Goal: Use online tool/utility: Utilize a website feature to perform a specific function

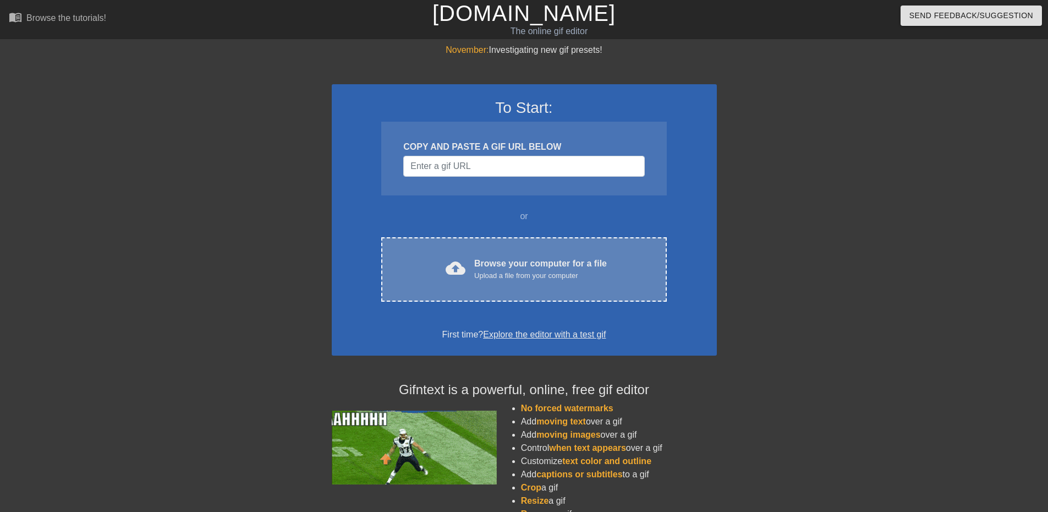
click at [446, 264] on span "cloud_upload" at bounding box center [456, 268] width 20 height 20
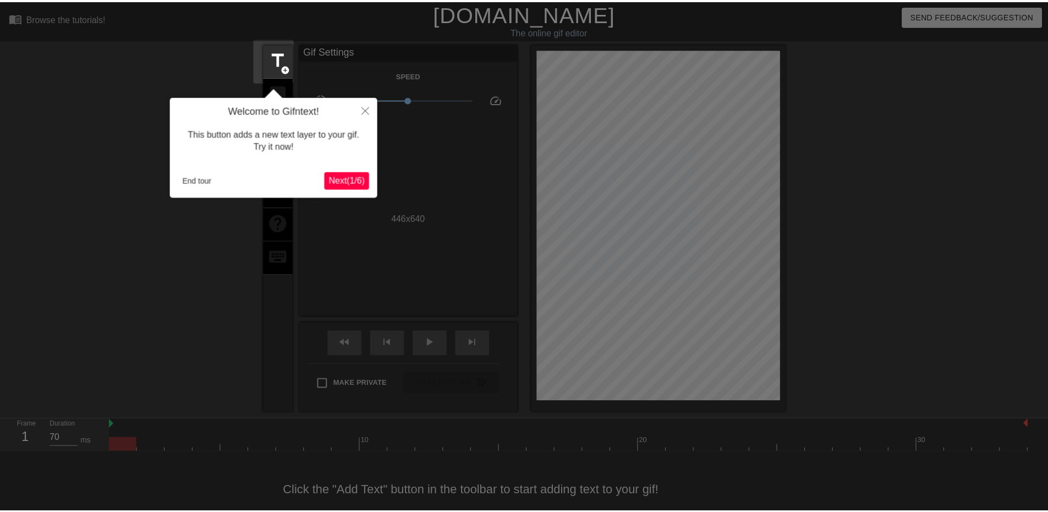
scroll to position [17, 0]
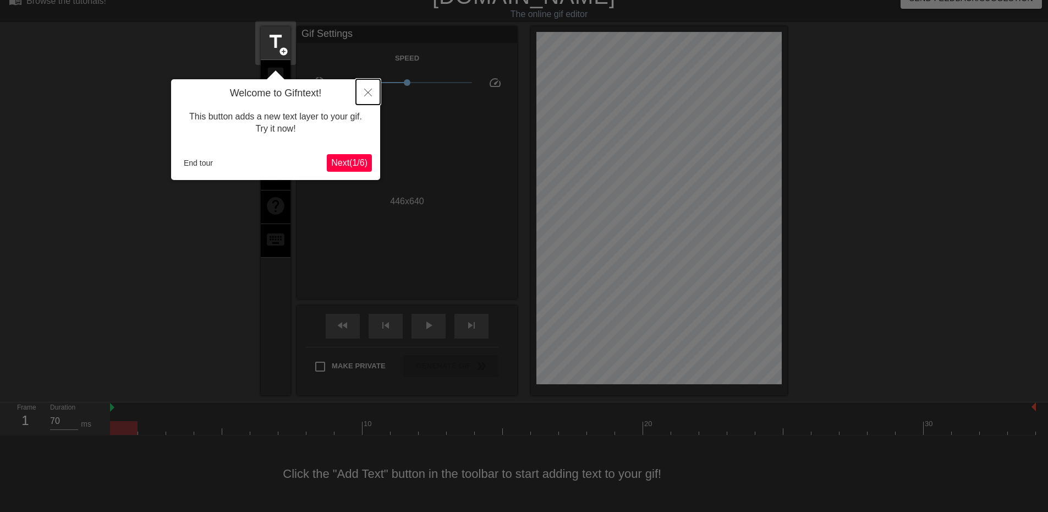
click at [364, 97] on button "Close" at bounding box center [368, 91] width 24 height 25
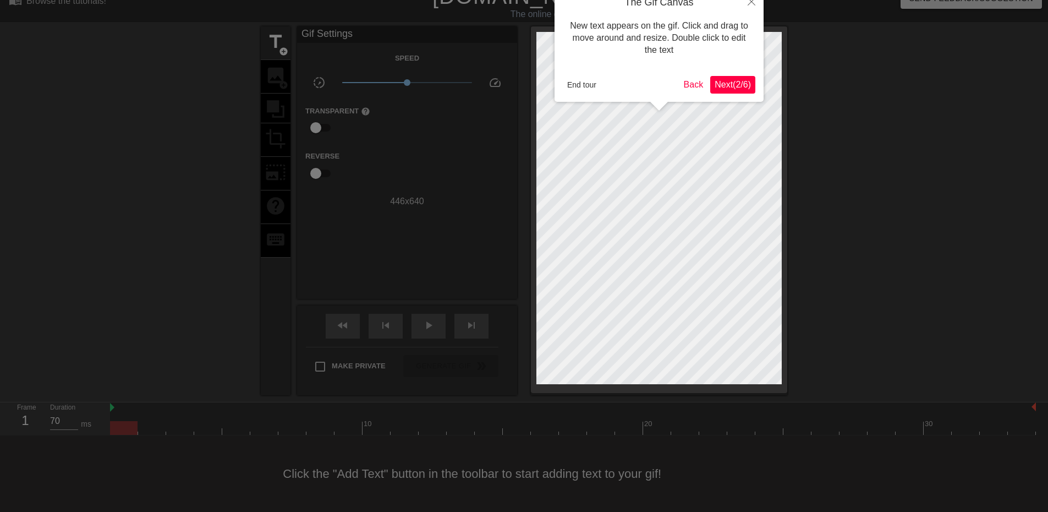
scroll to position [0, 0]
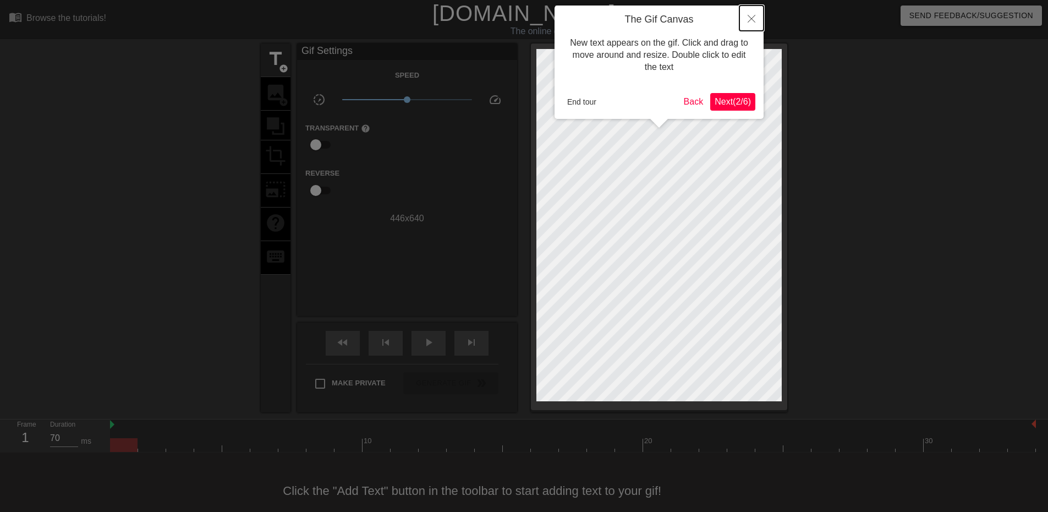
click at [752, 16] on icon "Close" at bounding box center [752, 19] width 8 height 8
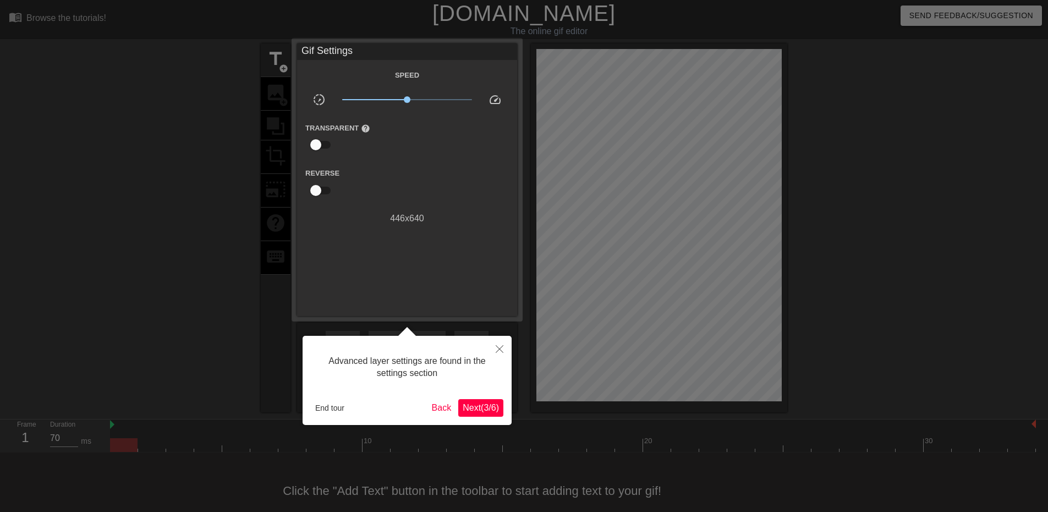
scroll to position [17, 0]
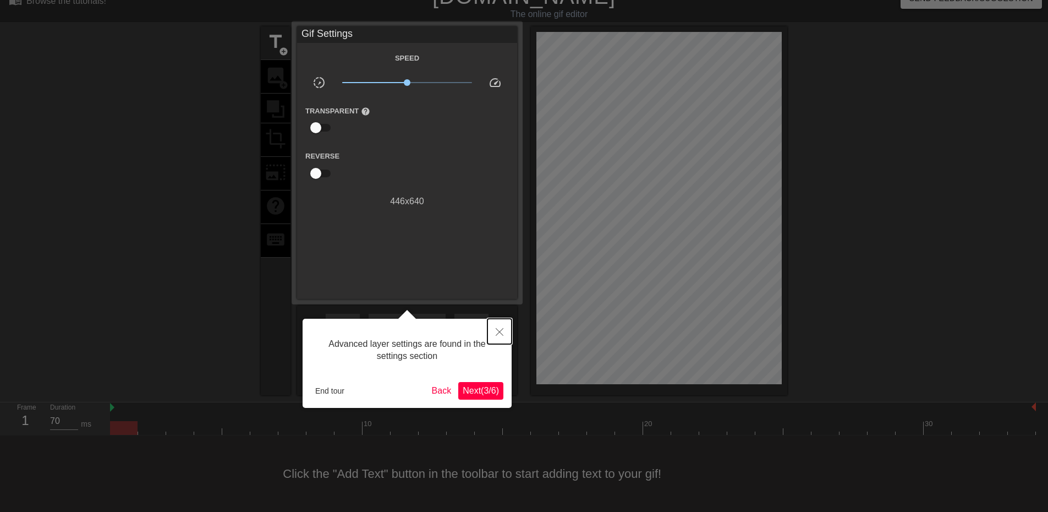
click at [498, 330] on icon "Close" at bounding box center [500, 332] width 8 height 8
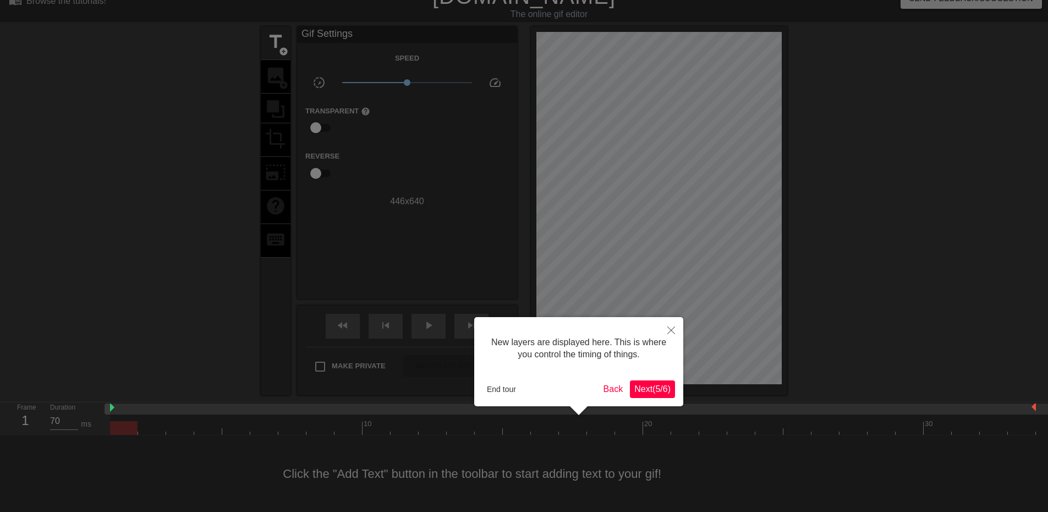
scroll to position [9, 0]
click at [670, 331] on icon "Close" at bounding box center [672, 330] width 8 height 8
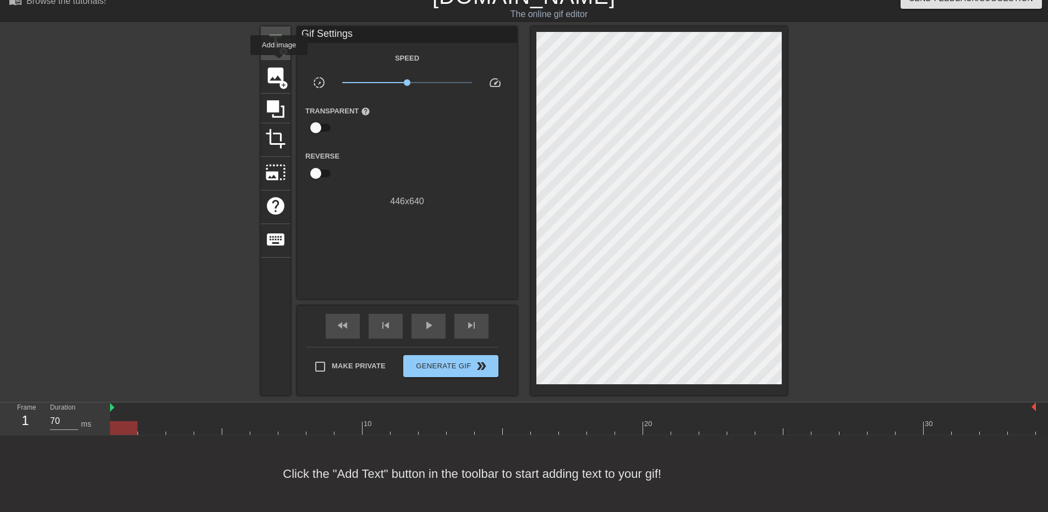
click at [275, 51] on span "title" at bounding box center [275, 41] width 21 height 21
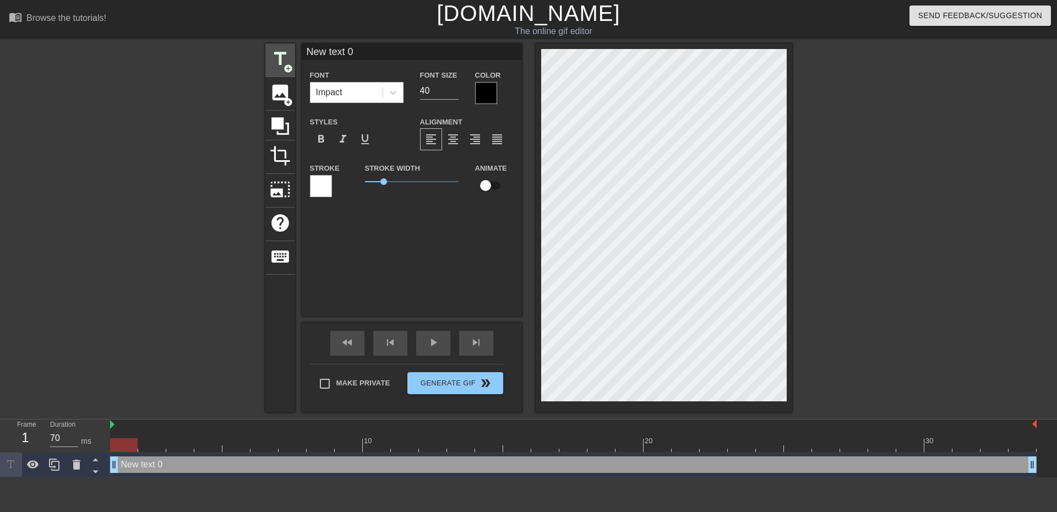
scroll to position [0, 0]
click at [398, 90] on div at bounding box center [393, 93] width 20 height 20
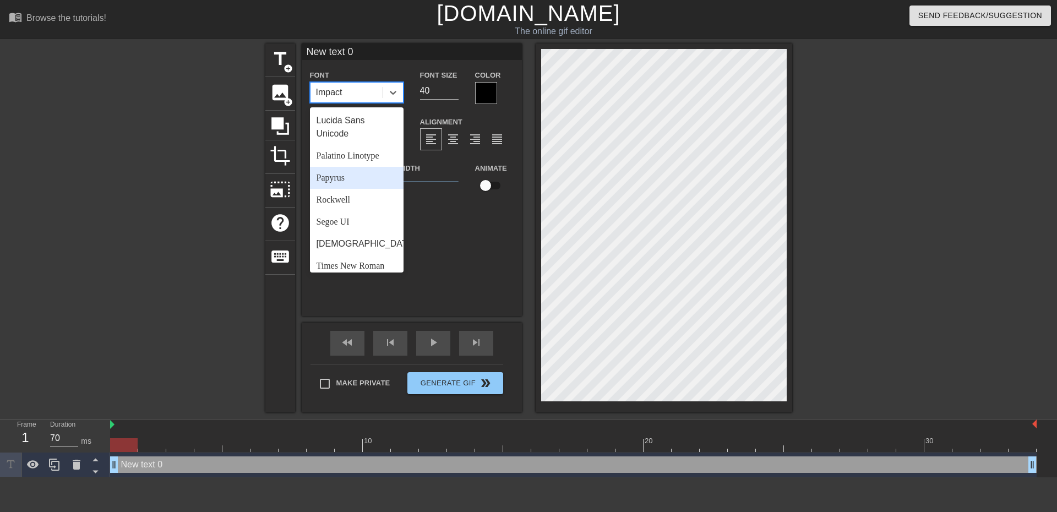
scroll to position [394, 0]
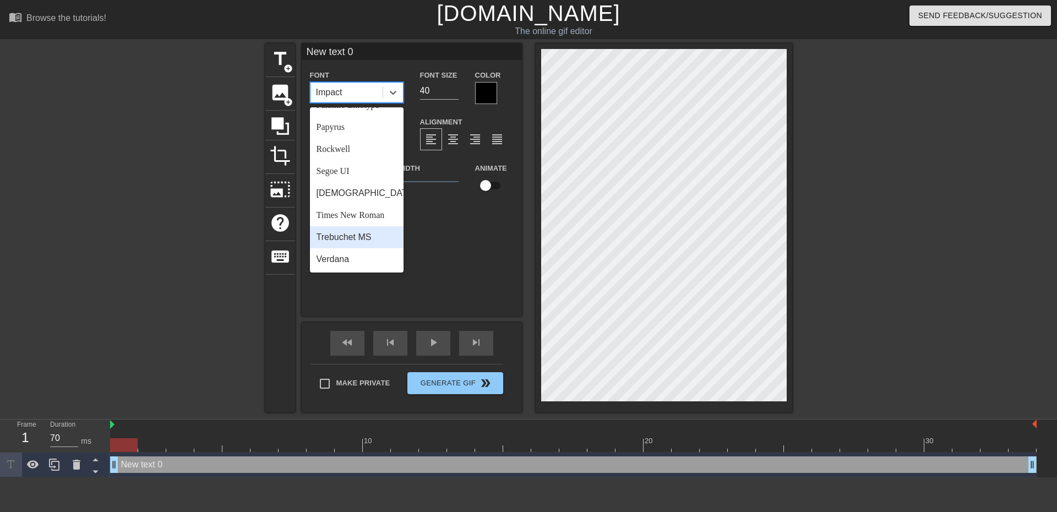
click at [340, 234] on div "Trebuchet MS" at bounding box center [357, 237] width 94 height 22
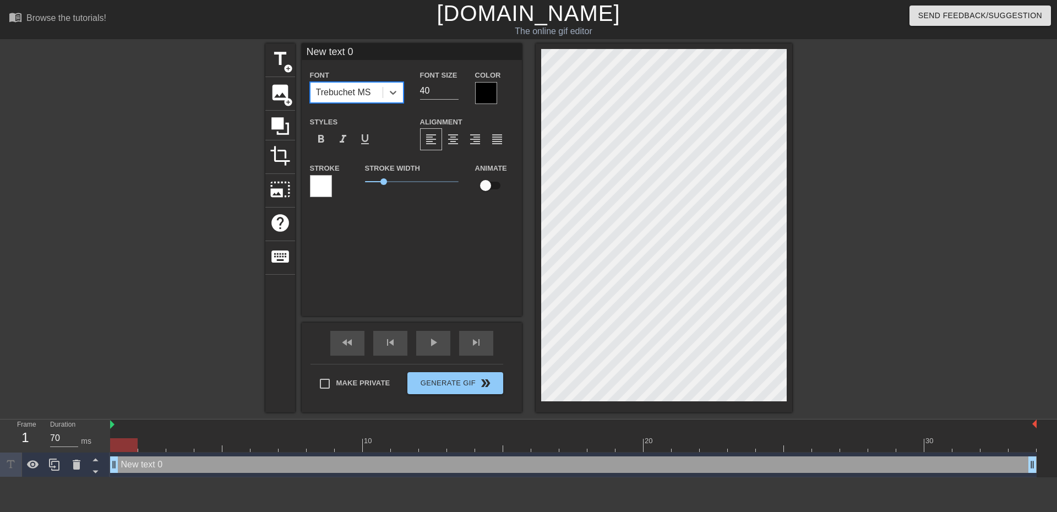
click at [481, 90] on div at bounding box center [486, 93] width 22 height 22
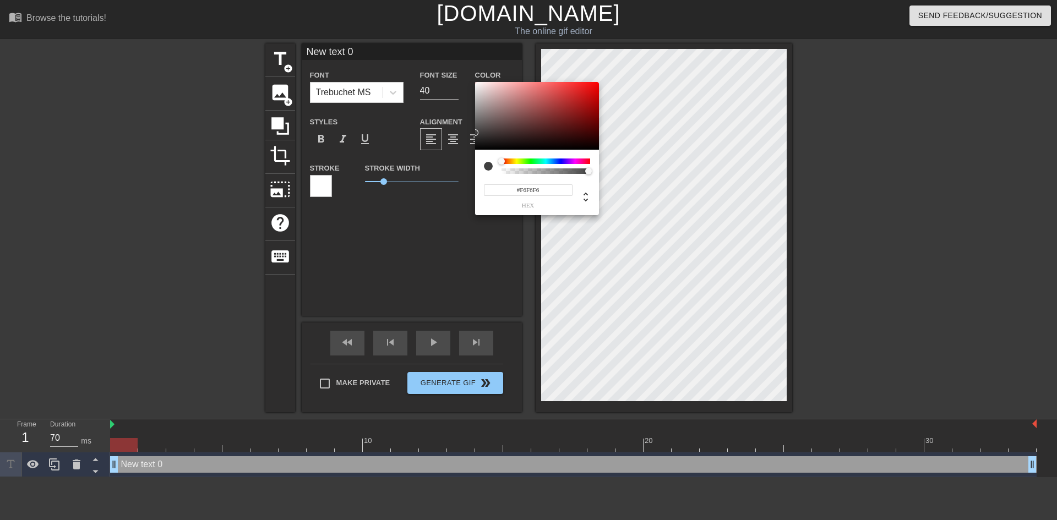
type input "#FFFFFF"
drag, startPoint x: 516, startPoint y: 128, endPoint x: 459, endPoint y: 73, distance: 78.6
click at [459, 73] on div "#FFFFFF hex" at bounding box center [528, 260] width 1057 height 520
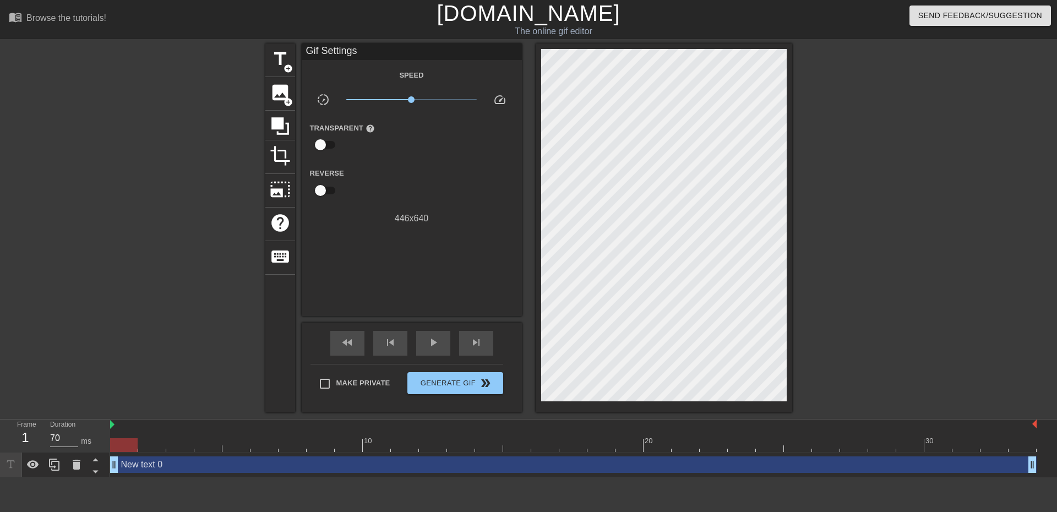
click at [442, 464] on div "New text 0 drag_handle drag_handle" at bounding box center [573, 464] width 926 height 17
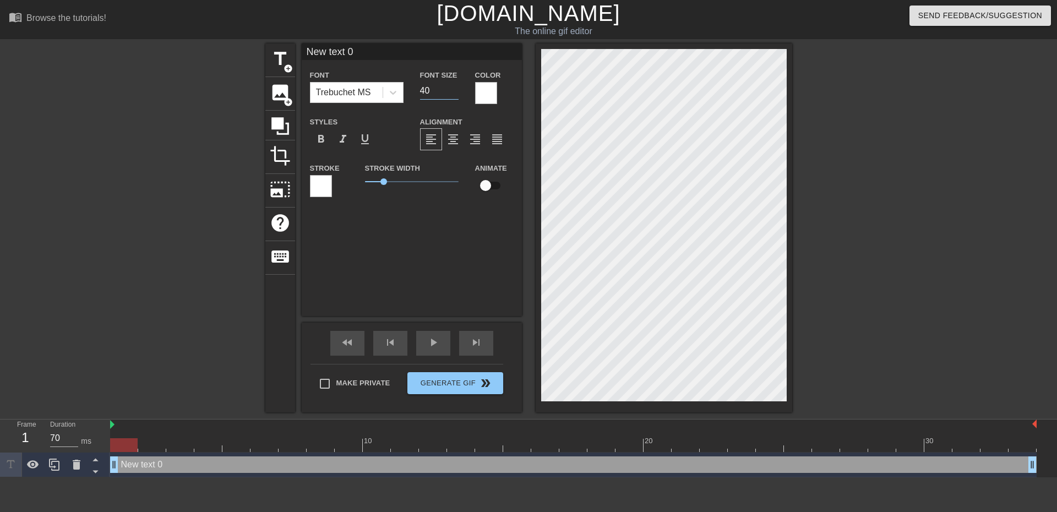
drag, startPoint x: 430, startPoint y: 91, endPoint x: 411, endPoint y: 88, distance: 20.1
click at [413, 89] on div "Font Size 40" at bounding box center [439, 86] width 55 height 36
type input "30"
drag, startPoint x: 403, startPoint y: 46, endPoint x: 299, endPoint y: 37, distance: 104.9
click at [302, 39] on div "menu_book Browse the tutorials! [DOMAIN_NAME] The online gif editor Send Feedba…" at bounding box center [528, 238] width 1057 height 477
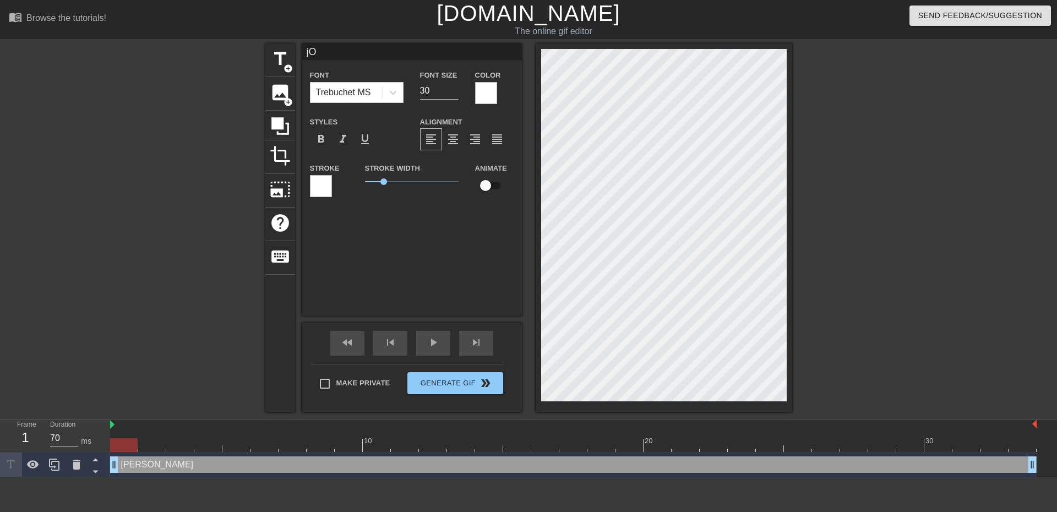
type input "j"
type input "[PERSON_NAME]"
click at [484, 94] on div at bounding box center [486, 93] width 22 height 22
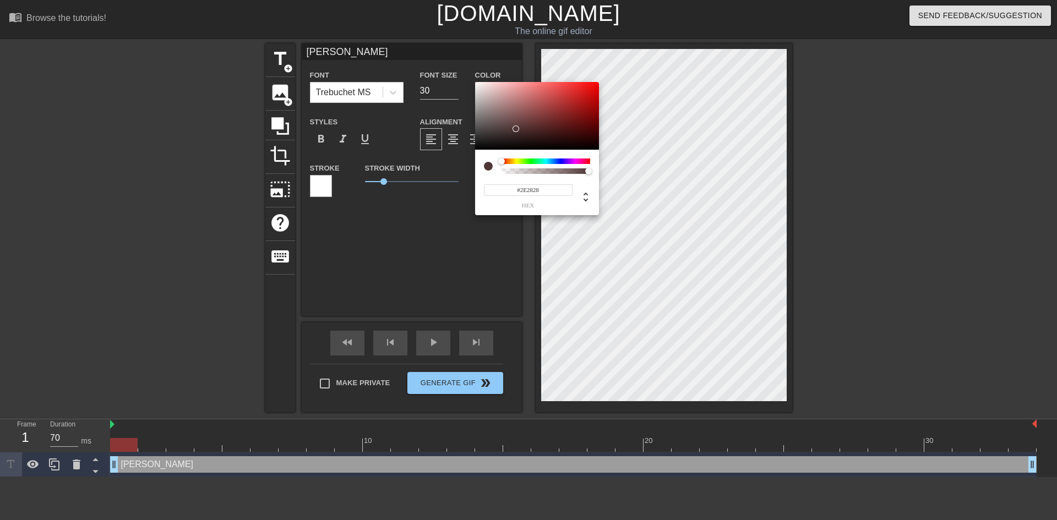
type input "#000000"
drag, startPoint x: 515, startPoint y: 129, endPoint x: 454, endPoint y: 157, distance: 67.0
click at [454, 157] on div "#000000 hex" at bounding box center [528, 260] width 1057 height 520
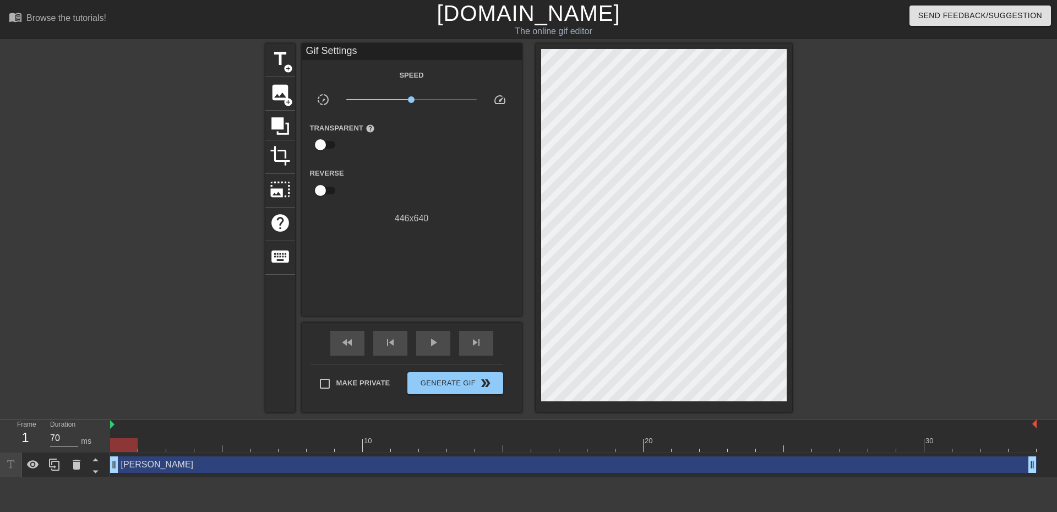
drag, startPoint x: 465, startPoint y: 466, endPoint x: 460, endPoint y: 463, distance: 6.0
click at [464, 465] on div "[PERSON_NAME] drag_handle drag_handle" at bounding box center [573, 464] width 926 height 17
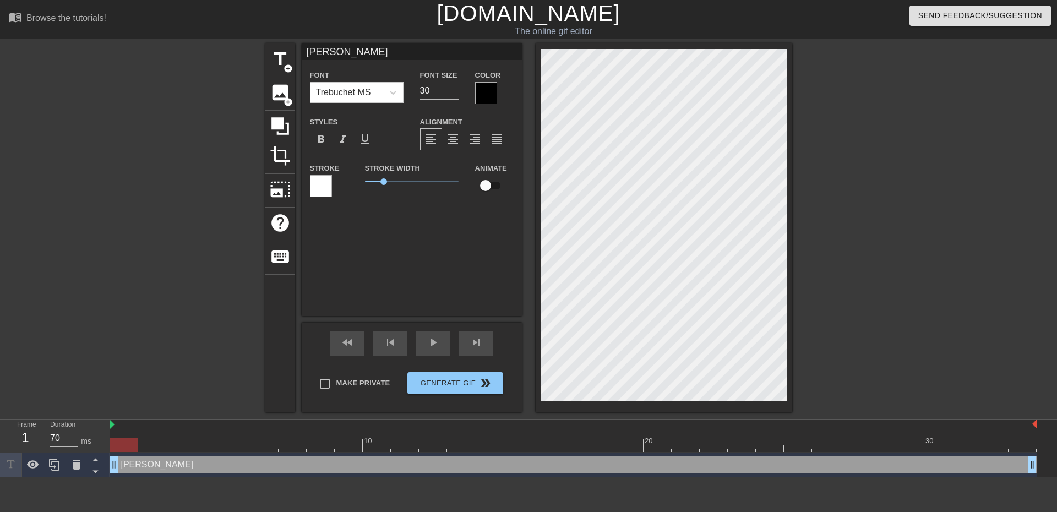
click at [320, 187] on div at bounding box center [321, 186] width 22 height 22
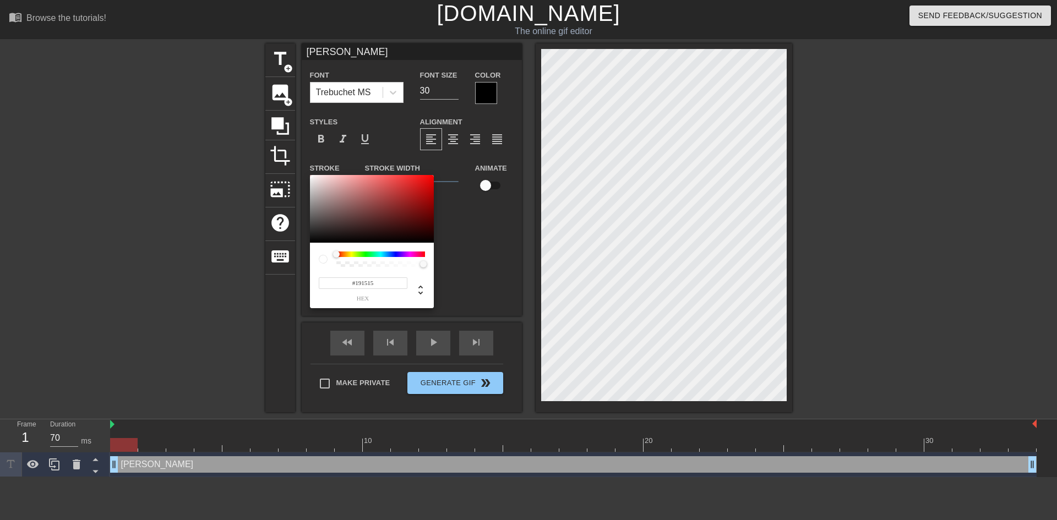
type input "#000000"
drag, startPoint x: 319, startPoint y: 244, endPoint x: 298, endPoint y: 258, distance: 24.7
click at [298, 258] on div "#000000 hex" at bounding box center [528, 260] width 1057 height 520
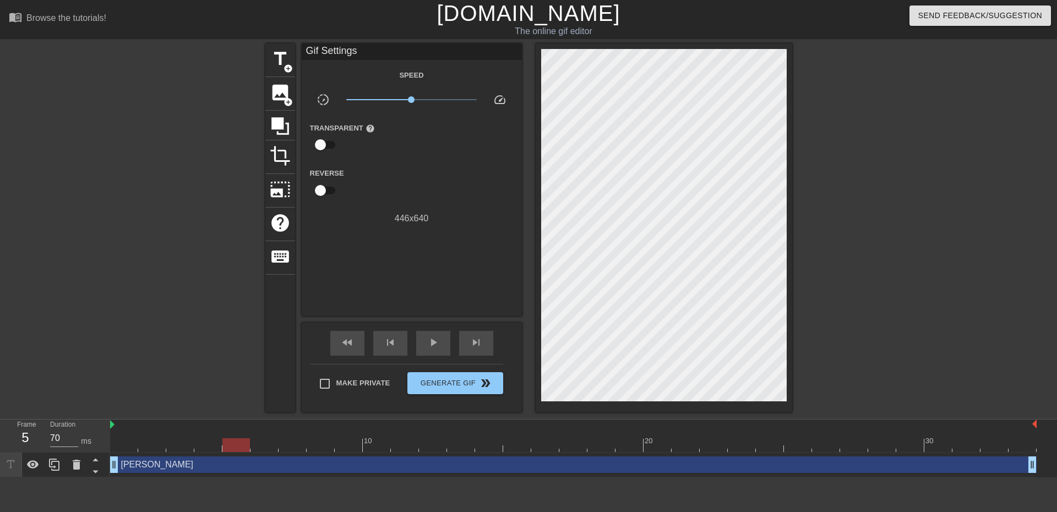
drag, startPoint x: 130, startPoint y: 446, endPoint x: 185, endPoint y: 454, distance: 55.7
click at [185, 455] on div "10 20 30 [PERSON_NAME] drag_handle drag_handle" at bounding box center [583, 448] width 947 height 58
click at [375, 469] on div "[PERSON_NAME] drag_handle drag_handle" at bounding box center [573, 464] width 926 height 17
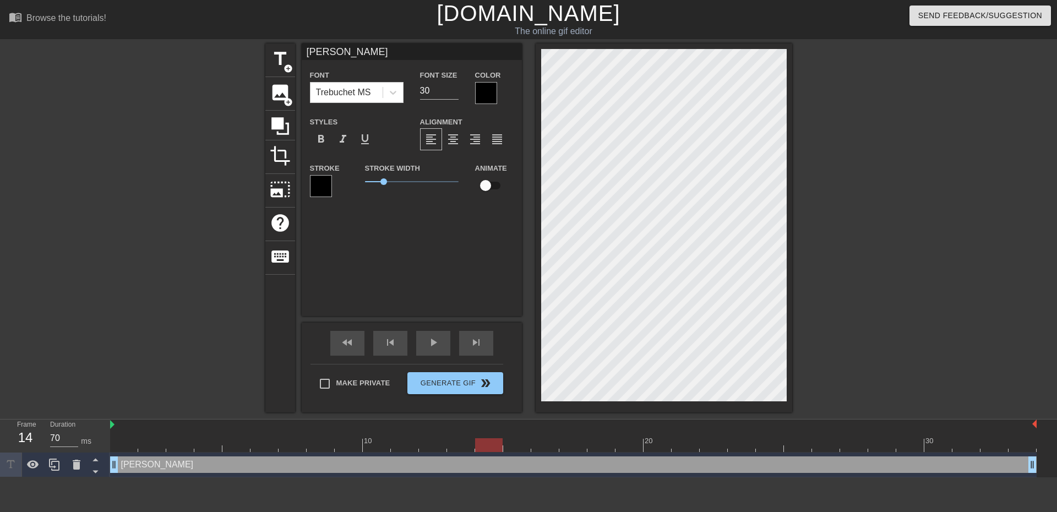
drag, startPoint x: 182, startPoint y: 442, endPoint x: 499, endPoint y: 440, distance: 316.5
click at [499, 440] on div at bounding box center [489, 445] width 28 height 14
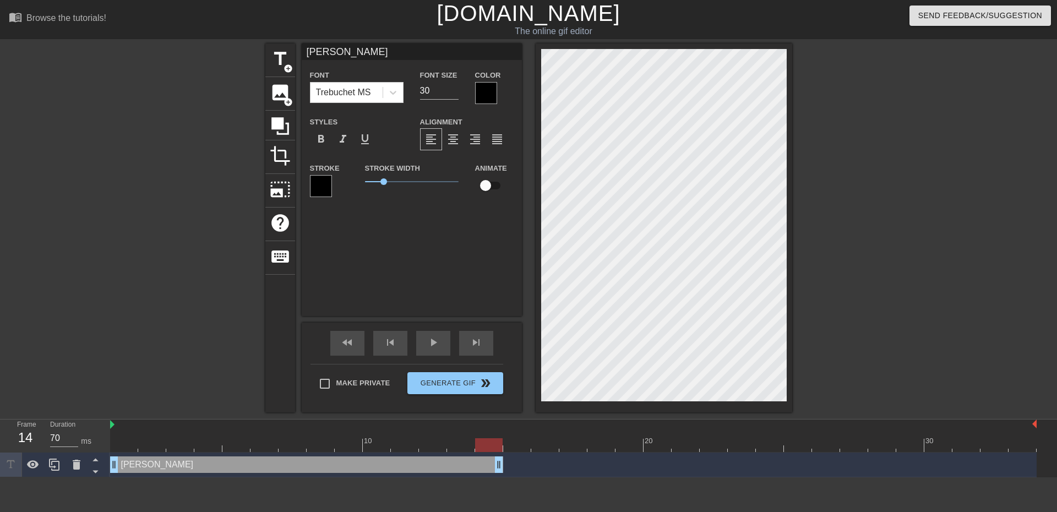
drag, startPoint x: 1030, startPoint y: 466, endPoint x: 509, endPoint y: 469, distance: 521.8
click at [509, 469] on div "[PERSON_NAME] drag_handle drag_handle" at bounding box center [573, 464] width 926 height 17
click at [278, 62] on span "title" at bounding box center [280, 58] width 21 height 21
type input "New text 1"
type input "40"
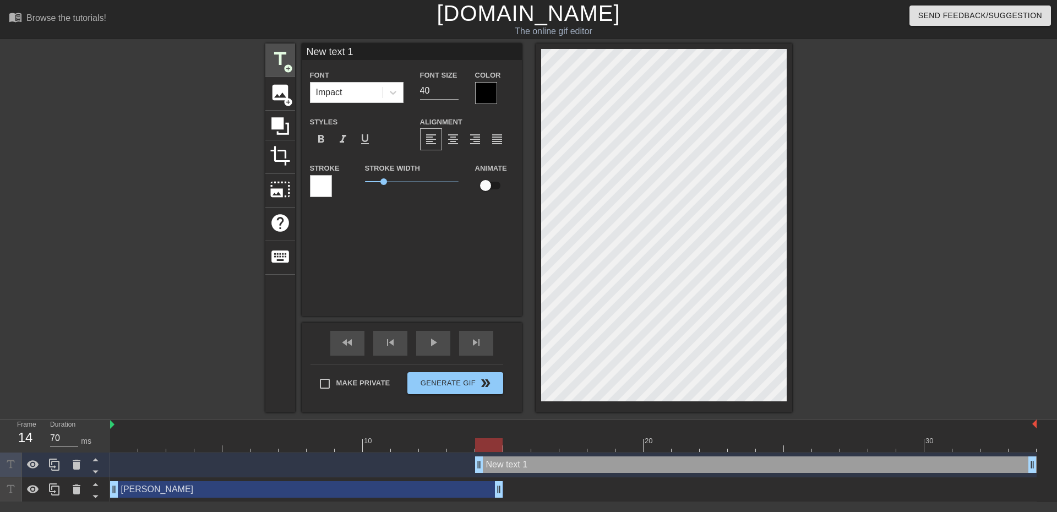
drag, startPoint x: 361, startPoint y: 53, endPoint x: 291, endPoint y: 52, distance: 69.9
click at [296, 53] on div "title add_circle image add_circle crop photo_size_select_large help keyboard Ne…" at bounding box center [528, 227] width 527 height 369
type input "Quino"
drag, startPoint x: 439, startPoint y: 94, endPoint x: 407, endPoint y: 88, distance: 32.6
click at [406, 89] on div "Font Impact Font Size 40 Color" at bounding box center [412, 86] width 220 height 36
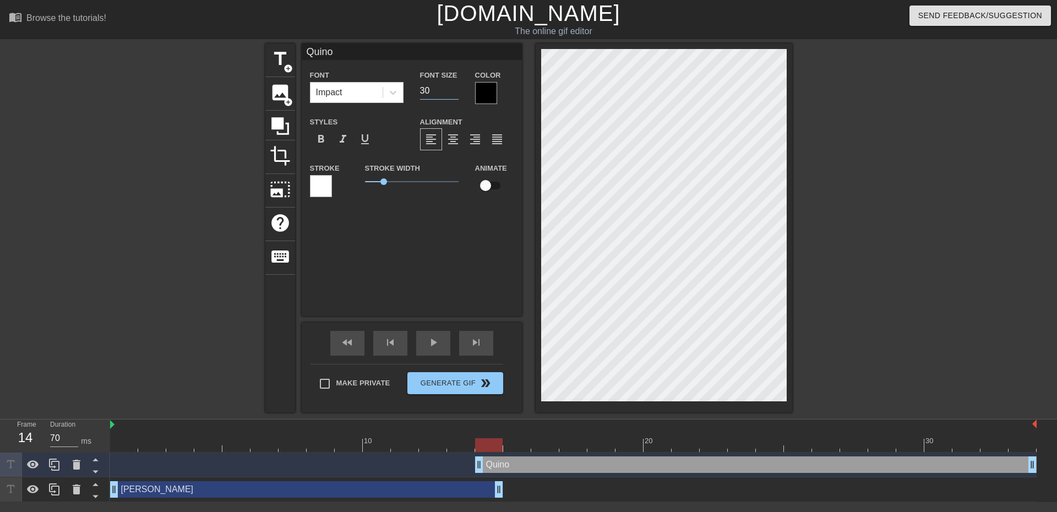
type input "30"
click at [486, 99] on div at bounding box center [486, 93] width 22 height 22
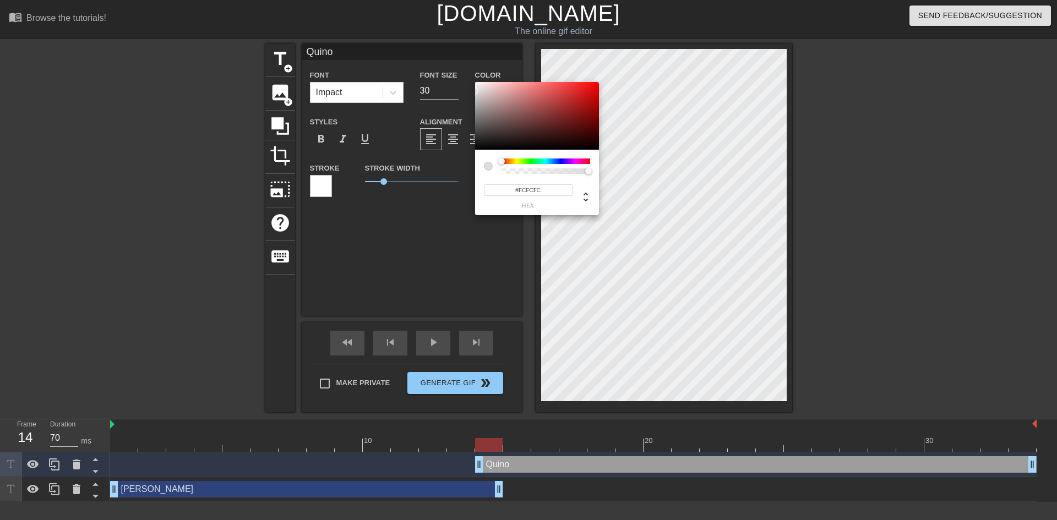
type input "#FFFFFF"
drag, startPoint x: 481, startPoint y: 110, endPoint x: 471, endPoint y: 79, distance: 31.9
click at [471, 79] on div "#FFFFFF hex" at bounding box center [528, 260] width 1057 height 520
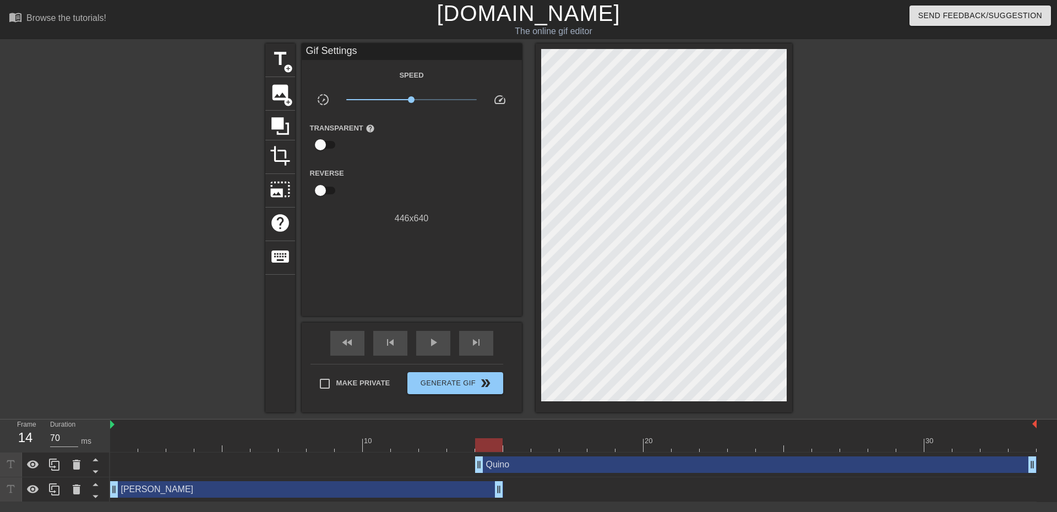
click at [508, 465] on div "Quino drag_handle drag_handle" at bounding box center [755, 464] width 561 height 17
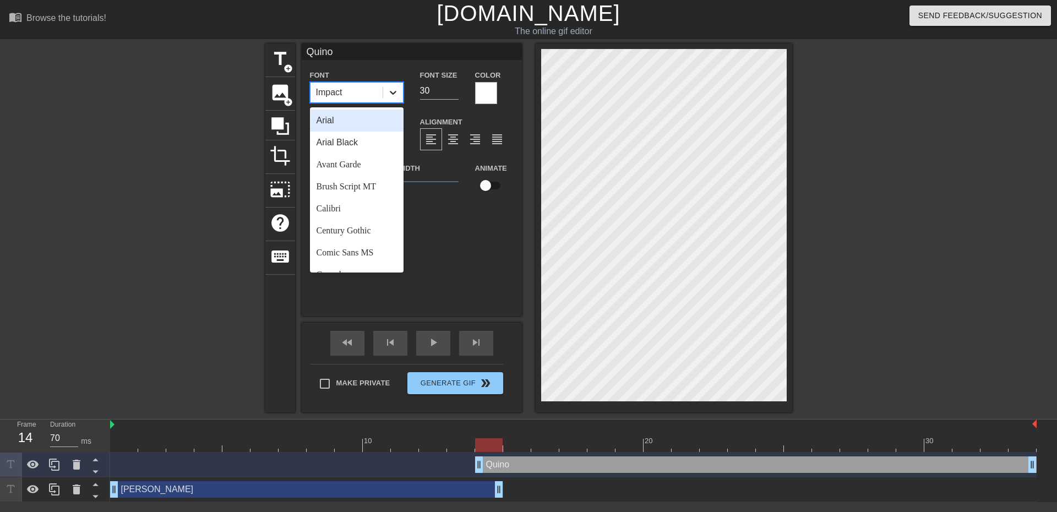
click at [394, 95] on icon at bounding box center [392, 92] width 11 height 11
click at [355, 241] on div "Trebuchet MS" at bounding box center [357, 237] width 94 height 22
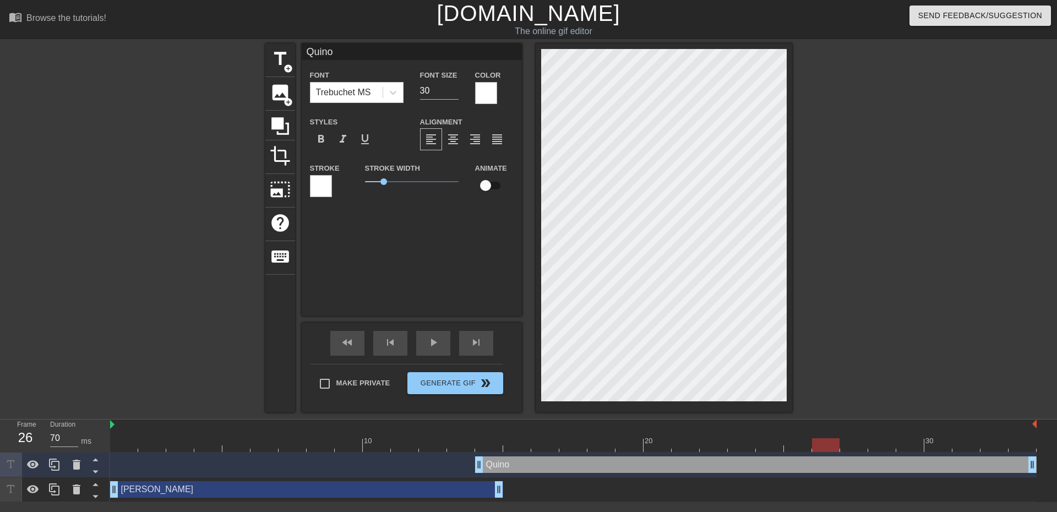
drag, startPoint x: 487, startPoint y: 442, endPoint x: 796, endPoint y: 374, distance: 316.6
click at [813, 435] on div "10 20 30" at bounding box center [573, 435] width 926 height 32
drag, startPoint x: 827, startPoint y: 445, endPoint x: 570, endPoint y: 436, distance: 256.6
click at [600, 434] on div "10 20 30" at bounding box center [573, 435] width 926 height 32
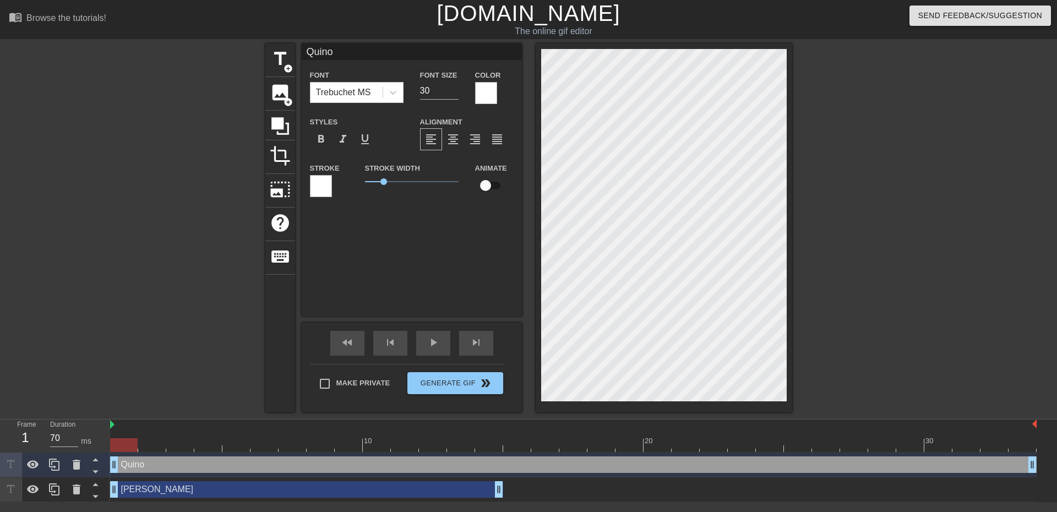
drag, startPoint x: 476, startPoint y: 461, endPoint x: 116, endPoint y: 445, distance: 360.3
click at [116, 445] on div "10 20 30 Quino drag_handle drag_handle [PERSON_NAME] drag_handle drag_handle" at bounding box center [583, 460] width 947 height 83
drag, startPoint x: 133, startPoint y: 445, endPoint x: 825, endPoint y: 439, distance: 692.4
click at [825, 439] on div at bounding box center [826, 445] width 28 height 14
drag, startPoint x: 827, startPoint y: 442, endPoint x: 345, endPoint y: 438, distance: 481.6
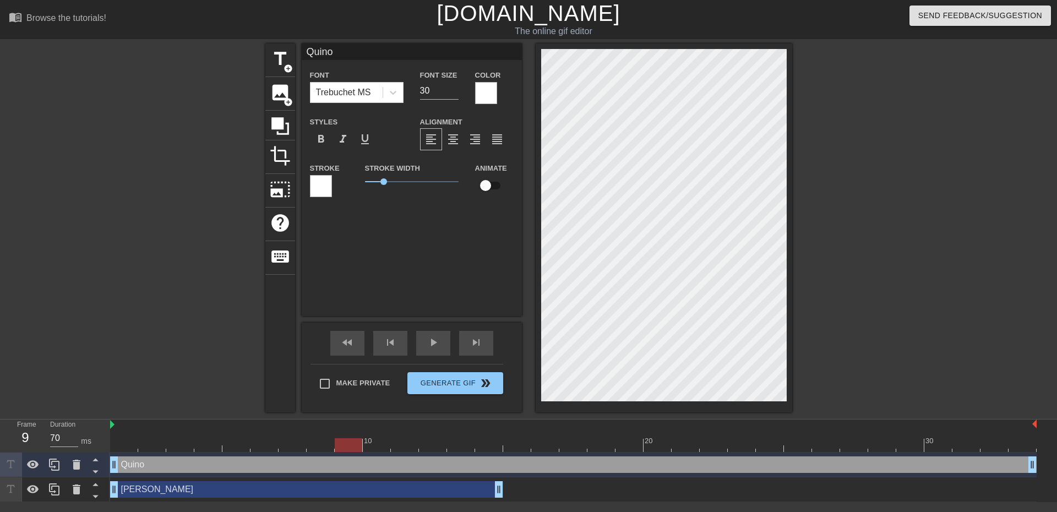
click at [358, 430] on div "10 20 30" at bounding box center [573, 435] width 926 height 32
drag, startPoint x: 114, startPoint y: 465, endPoint x: 326, endPoint y: 465, distance: 211.9
click at [326, 465] on div "Quino drag_handle drag_handle" at bounding box center [573, 464] width 926 height 17
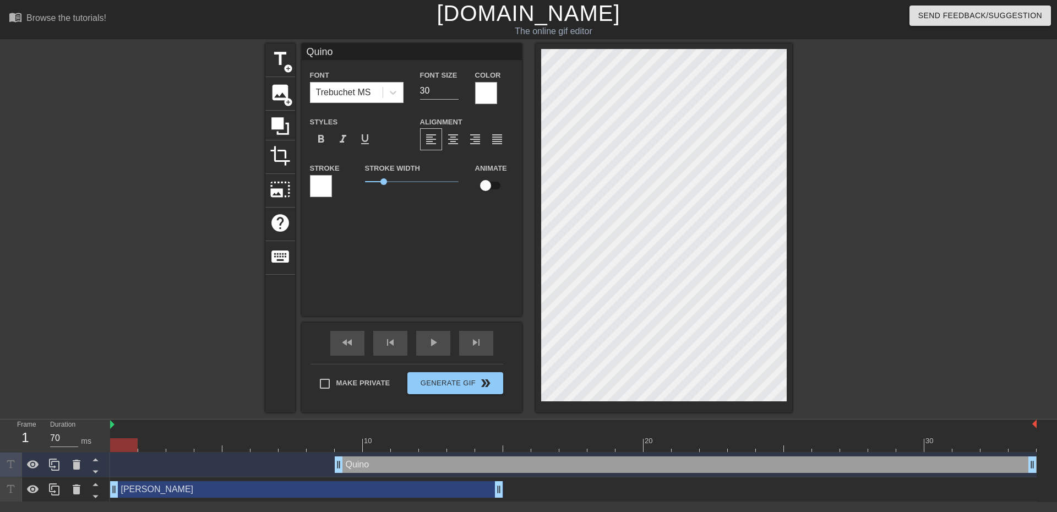
drag, startPoint x: 354, startPoint y: 444, endPoint x: 108, endPoint y: 383, distance: 254.0
click at [97, 397] on div "menu_book Browse the tutorials! [DOMAIN_NAME] The online gif editor Send Feedba…" at bounding box center [528, 251] width 1057 height 502
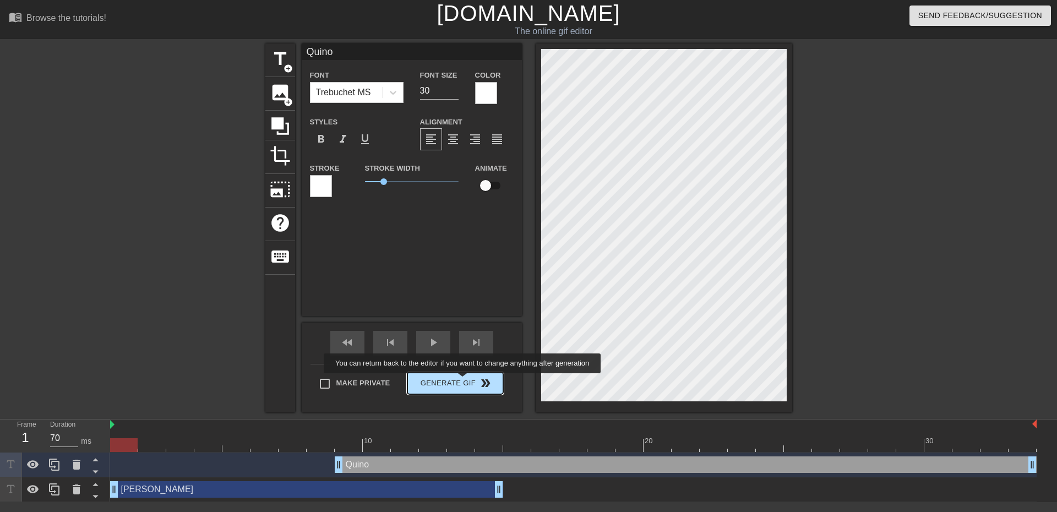
click at [464, 381] on span "Generate Gif double_arrow" at bounding box center [455, 382] width 86 height 13
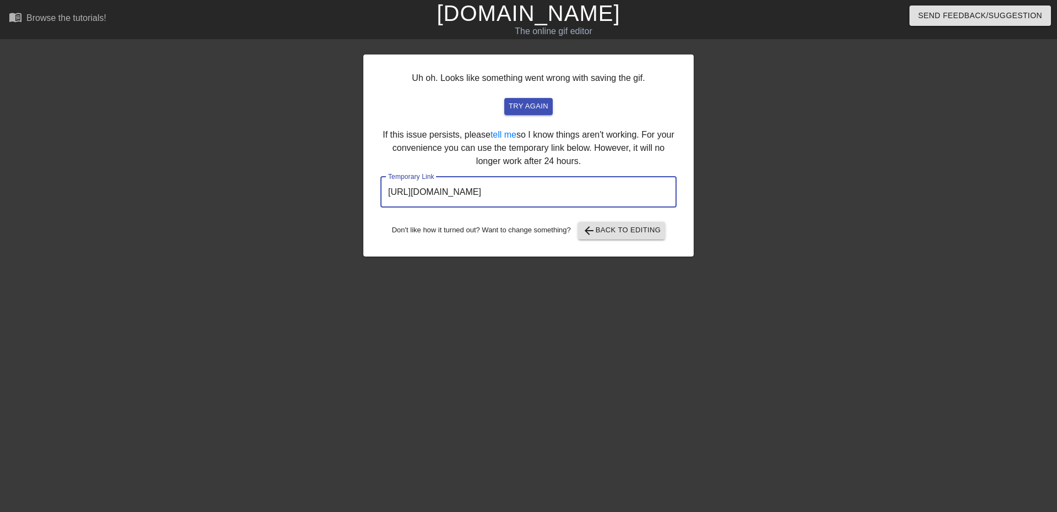
drag, startPoint x: 632, startPoint y: 192, endPoint x: 335, endPoint y: 172, distance: 297.9
click at [335, 172] on div "Uh oh. Looks like something went wrong with saving the gif. try again If this i…" at bounding box center [528, 208] width 1057 height 330
